Goal: Subscribe to service/newsletter

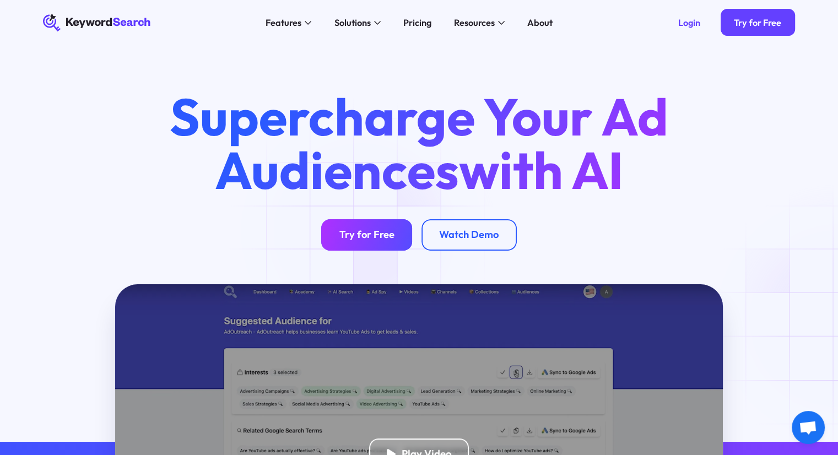
click at [365, 231] on div "Try for Free" at bounding box center [366, 235] width 55 height 13
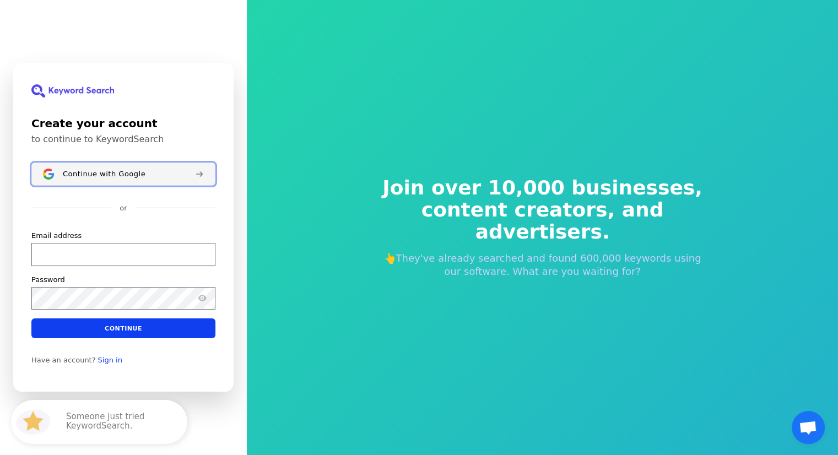
click at [101, 175] on span "Continue with Google" at bounding box center [104, 174] width 83 height 9
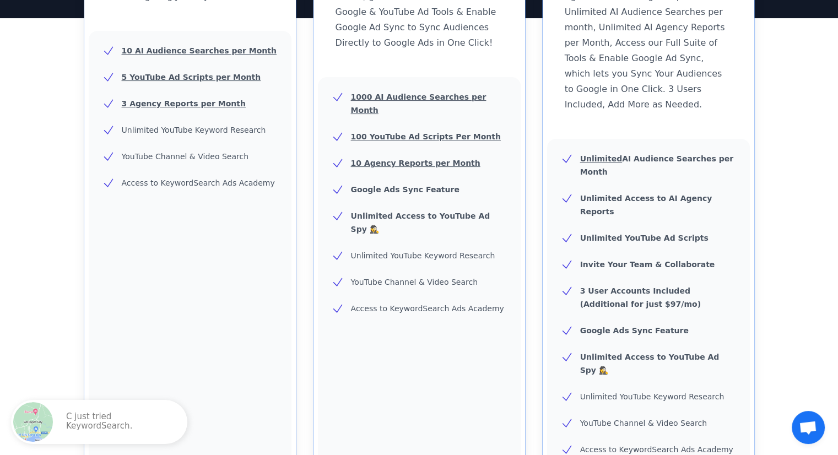
scroll to position [220, 0]
